Goal: Task Accomplishment & Management: Use online tool/utility

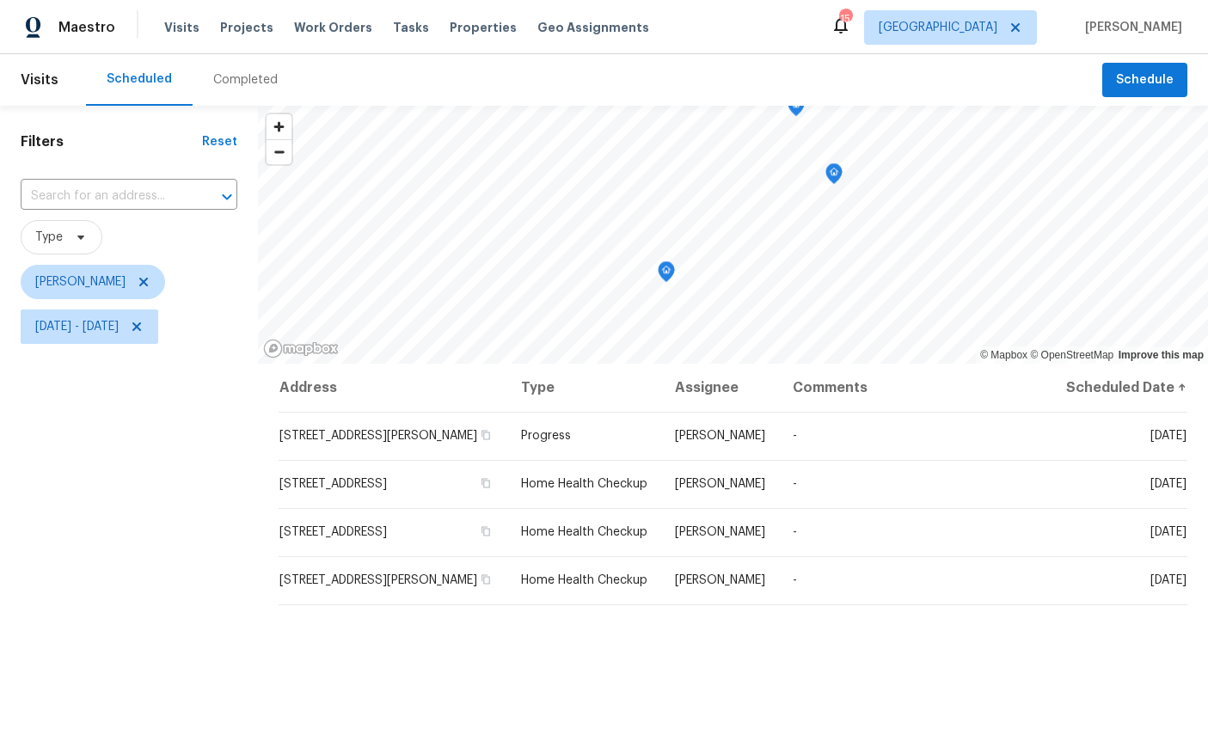
click at [671, 268] on icon "Map marker" at bounding box center [666, 272] width 15 height 20
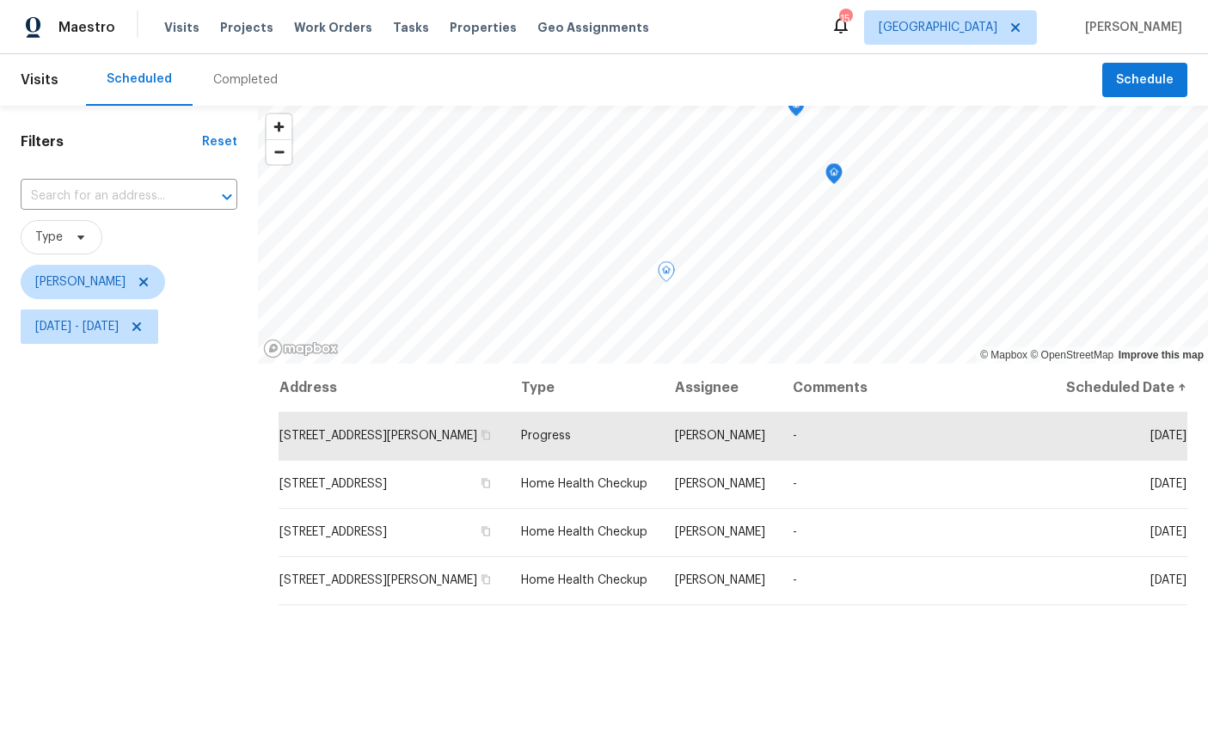
click at [836, 171] on icon "Map marker" at bounding box center [833, 174] width 15 height 20
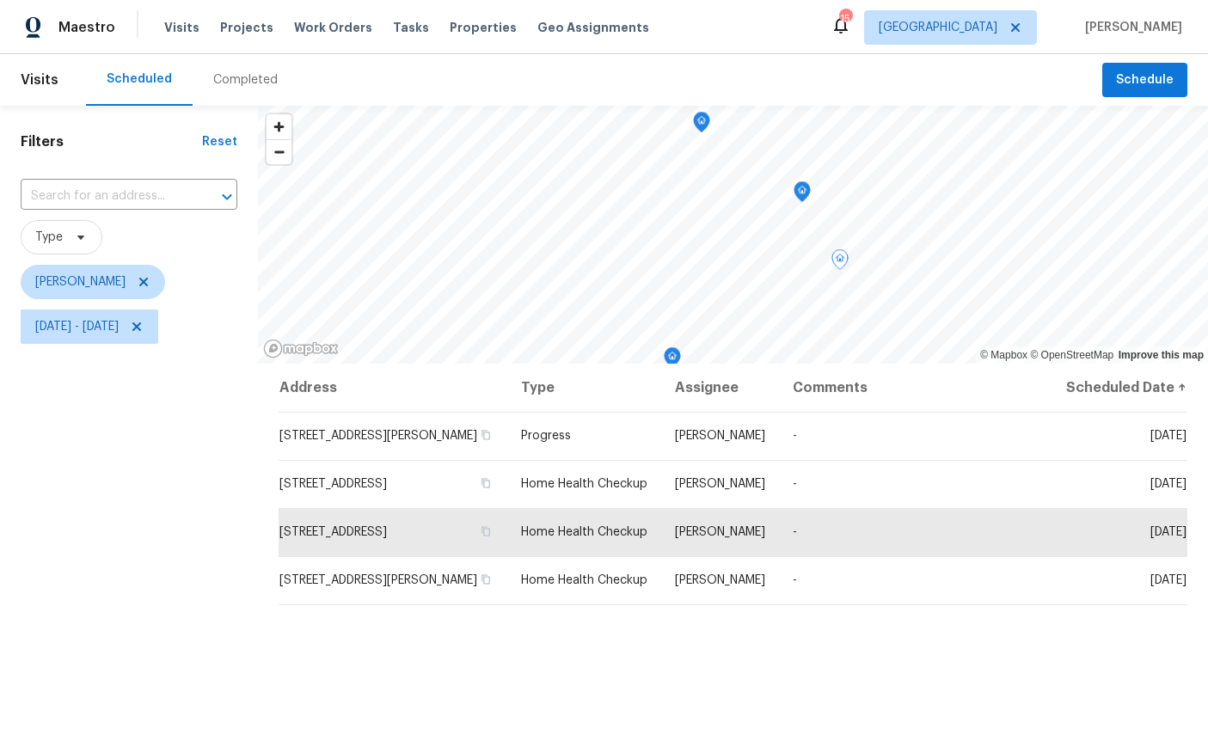
click at [807, 198] on icon "Map marker" at bounding box center [802, 191] width 17 height 21
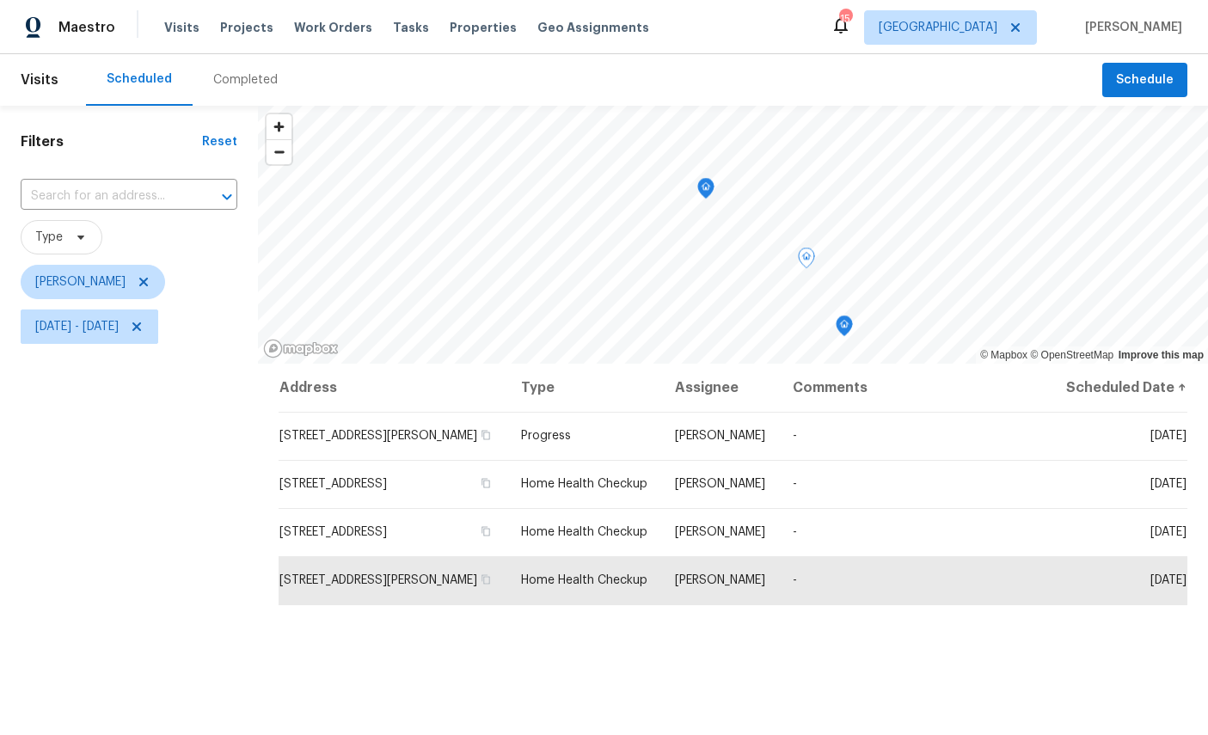
click at [712, 188] on icon "Map marker" at bounding box center [705, 189] width 15 height 20
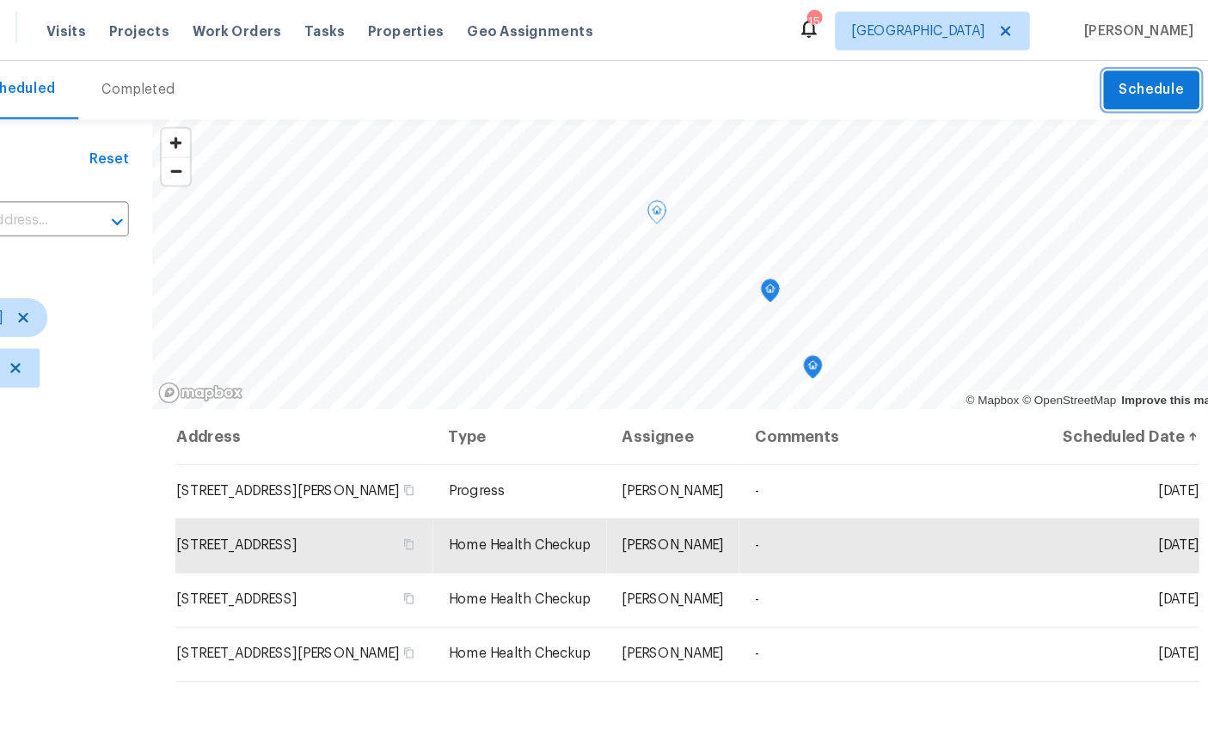
click at [1102, 93] on button "Schedule" at bounding box center [1144, 80] width 85 height 35
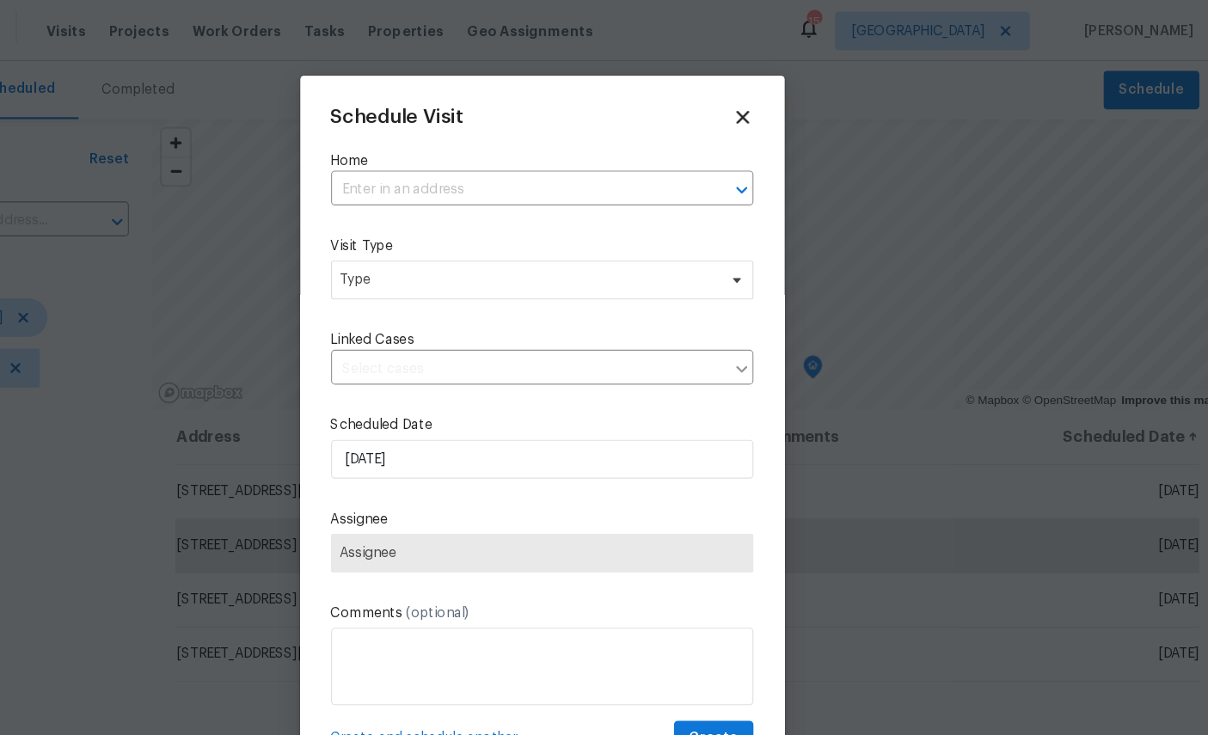
click at [417, 158] on input "text" at bounding box center [580, 169] width 327 height 27
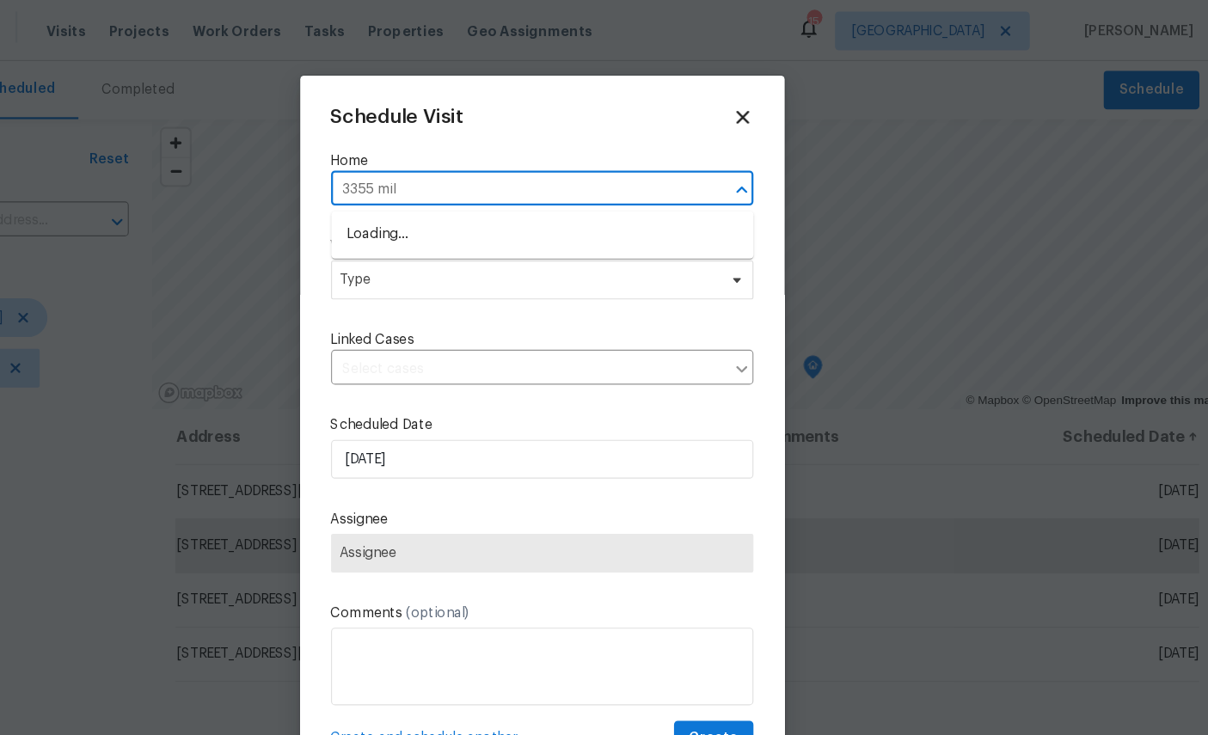
type input "3355 mill"
click at [446, 216] on li "3355 Millcrest Dr, Jacksonville, FL 32277" at bounding box center [604, 208] width 375 height 28
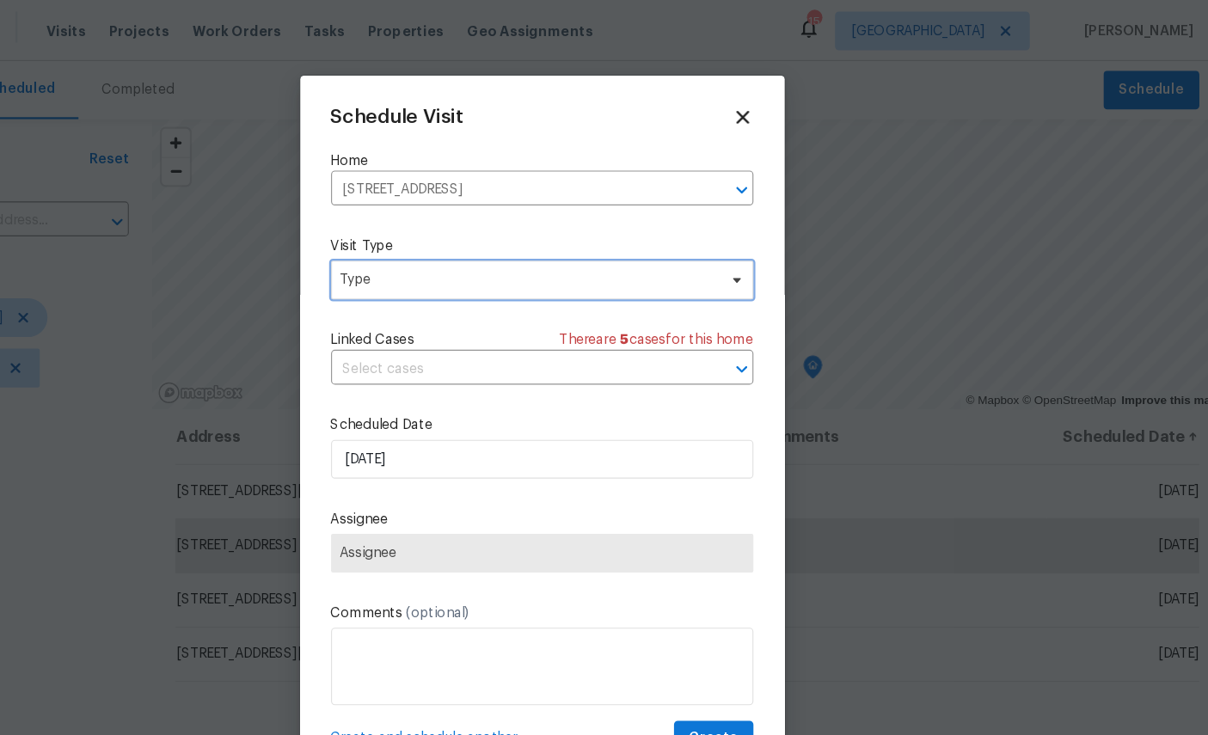
click at [447, 250] on span "Type" at bounding box center [592, 248] width 334 height 17
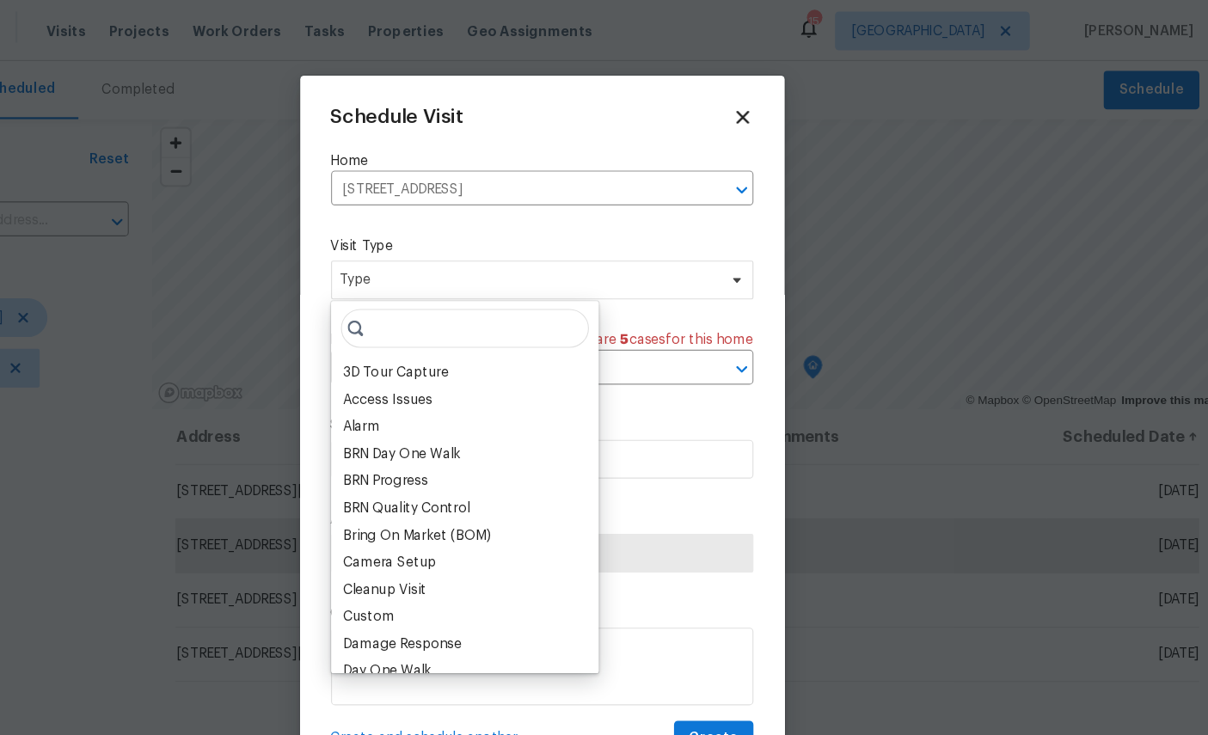
type input "H"
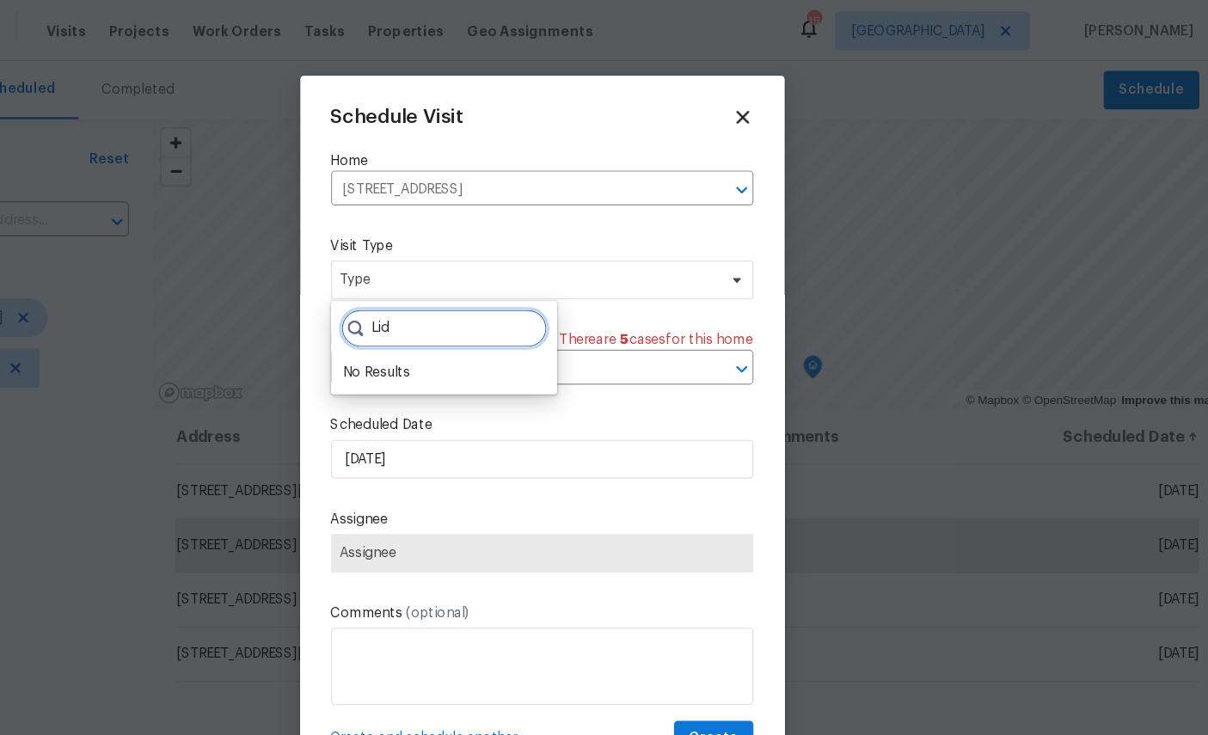
click at [426, 295] on input "Lid" at bounding box center [517, 291] width 183 height 34
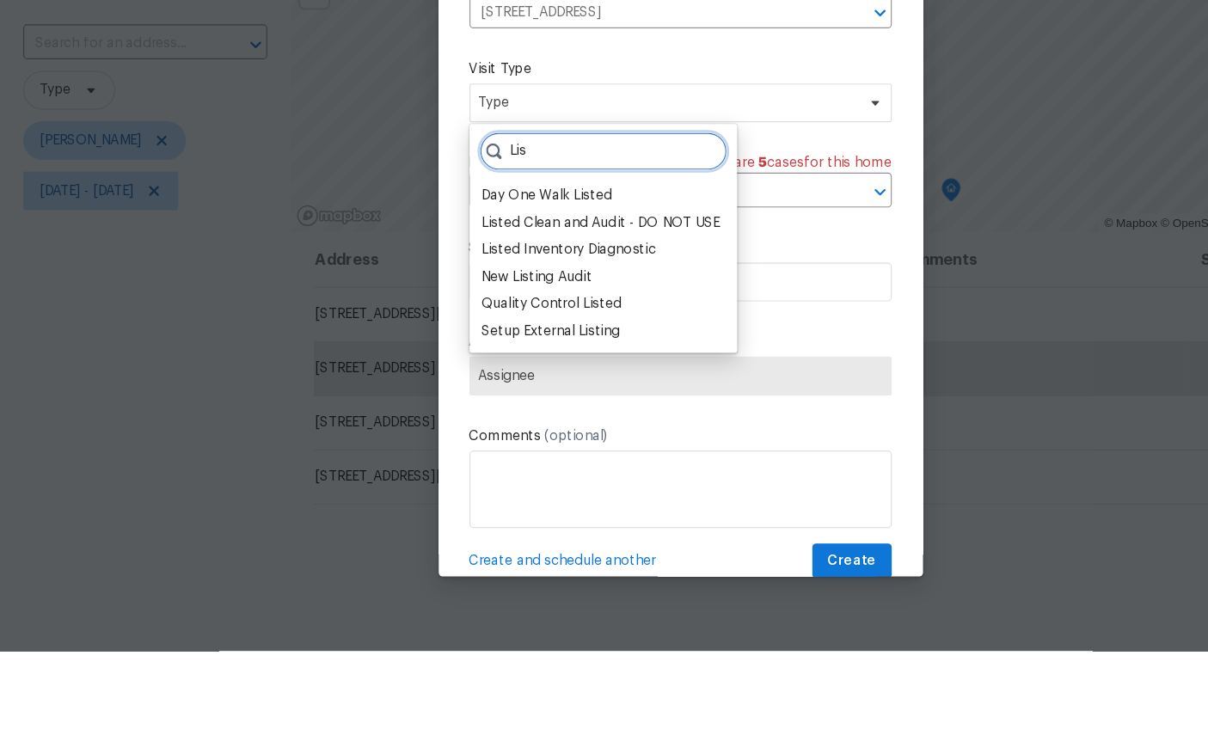
type input "Lis"
click at [541, 371] on div "Listed Inventory Diagnostic" at bounding box center [504, 379] width 155 height 17
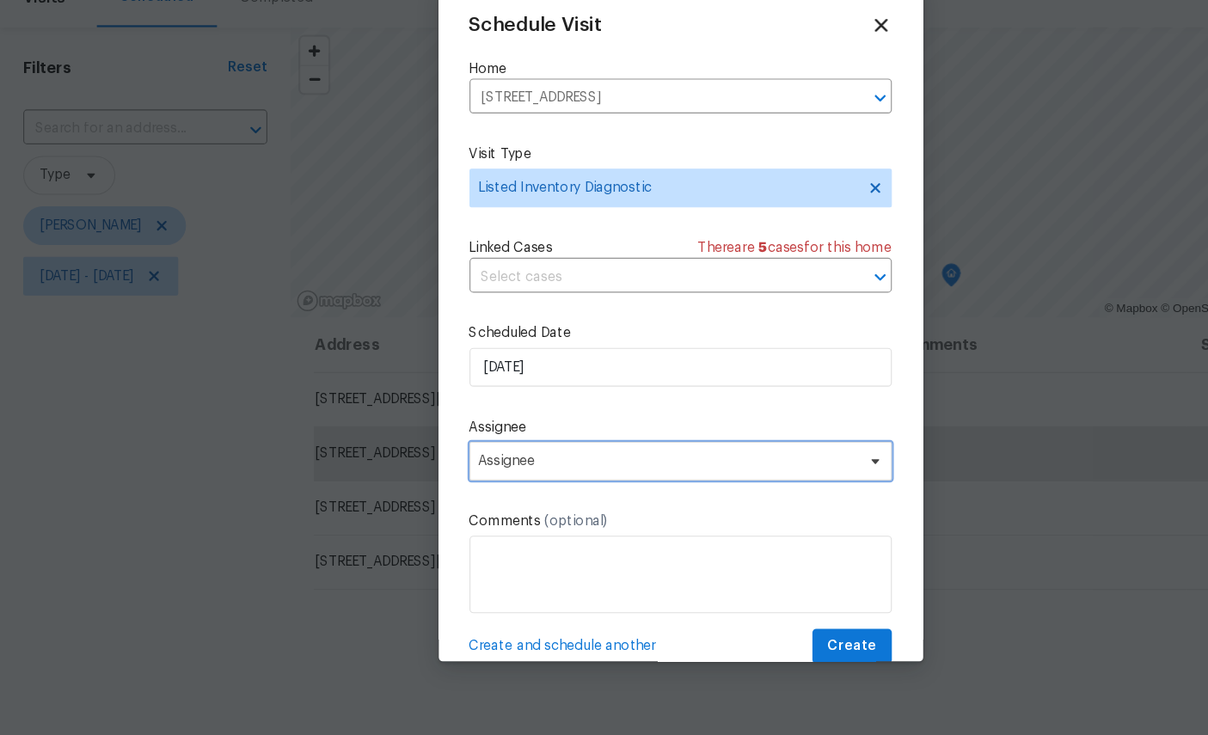
click at [564, 484] on span "Assignee" at bounding box center [593, 491] width 337 height 14
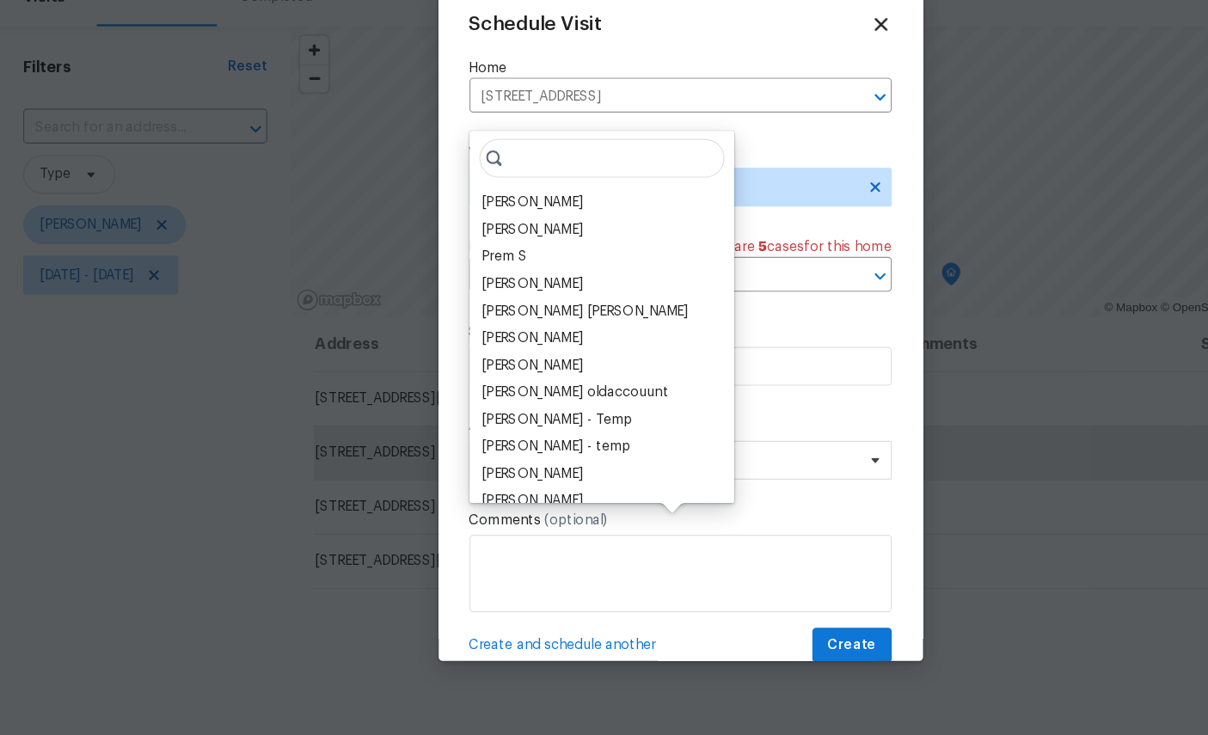
click at [463, 254] on div "[PERSON_NAME]" at bounding box center [472, 262] width 90 height 17
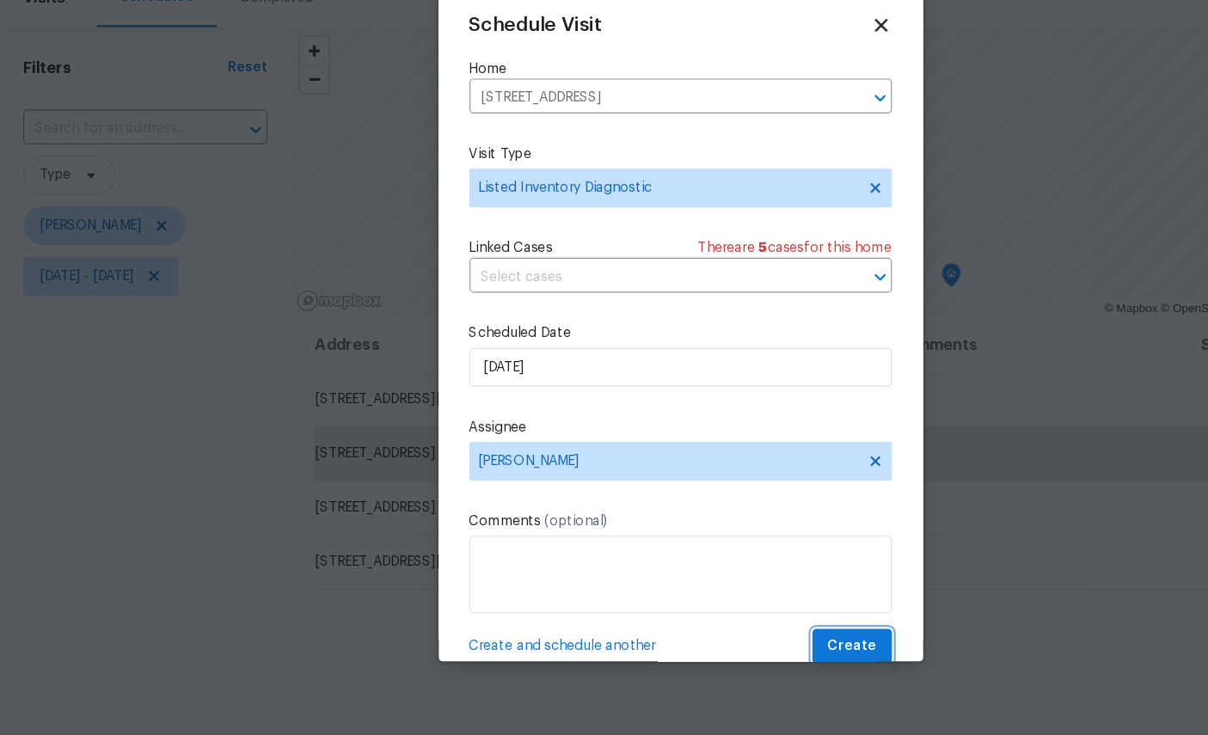
click at [771, 645] on span "Create" at bounding box center [756, 655] width 43 height 21
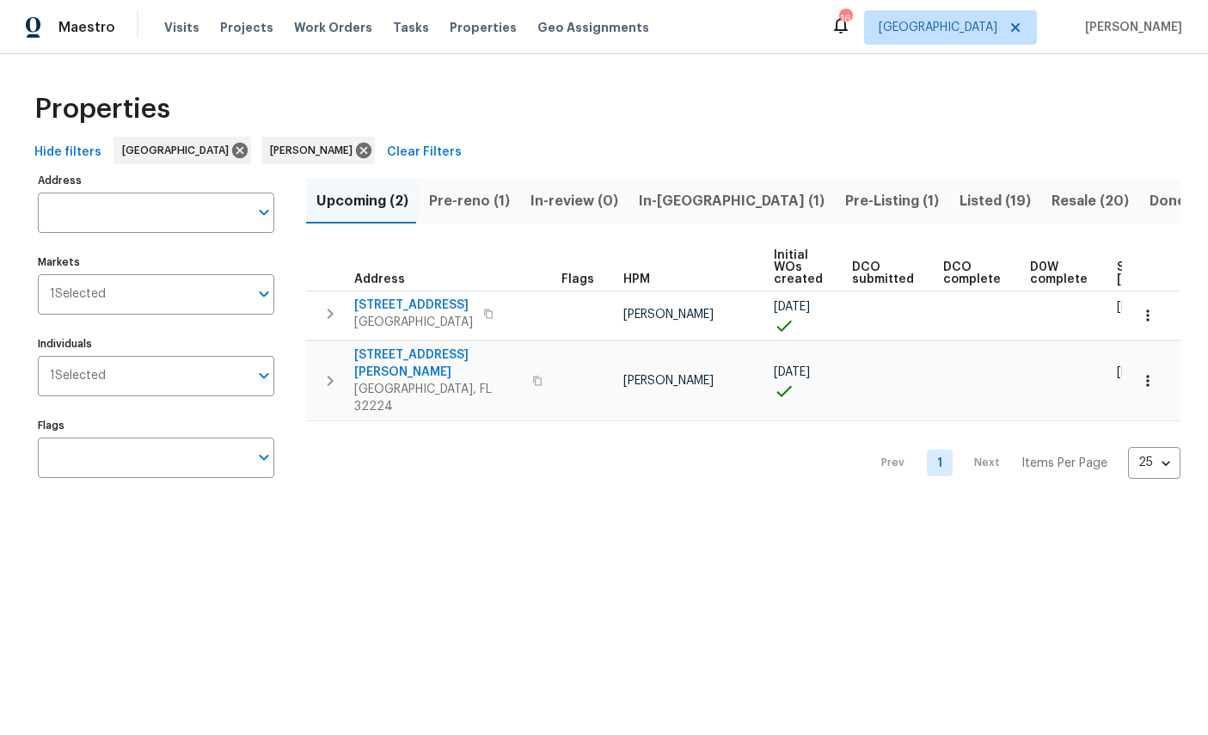
click at [454, 212] on span "Pre-reno (1)" at bounding box center [469, 201] width 81 height 24
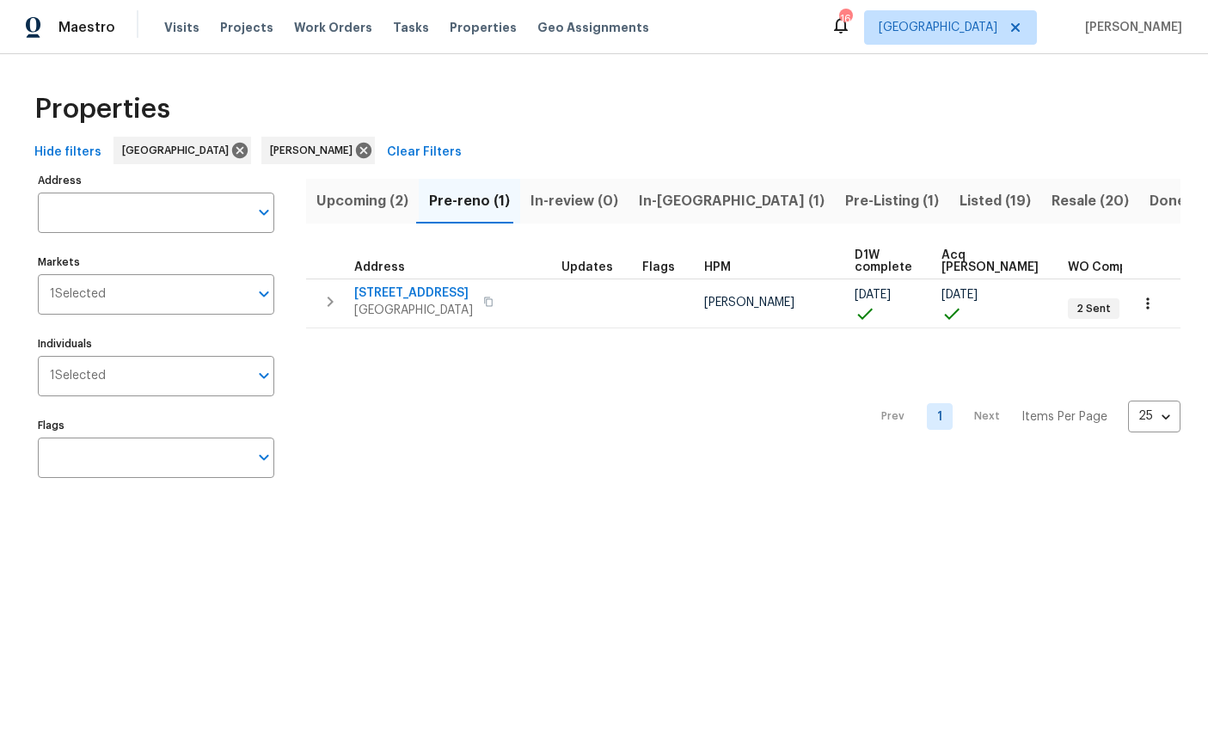
click at [400, 287] on span "[STREET_ADDRESS]" at bounding box center [413, 293] width 119 height 17
